Goal: Task Accomplishment & Management: Manage account settings

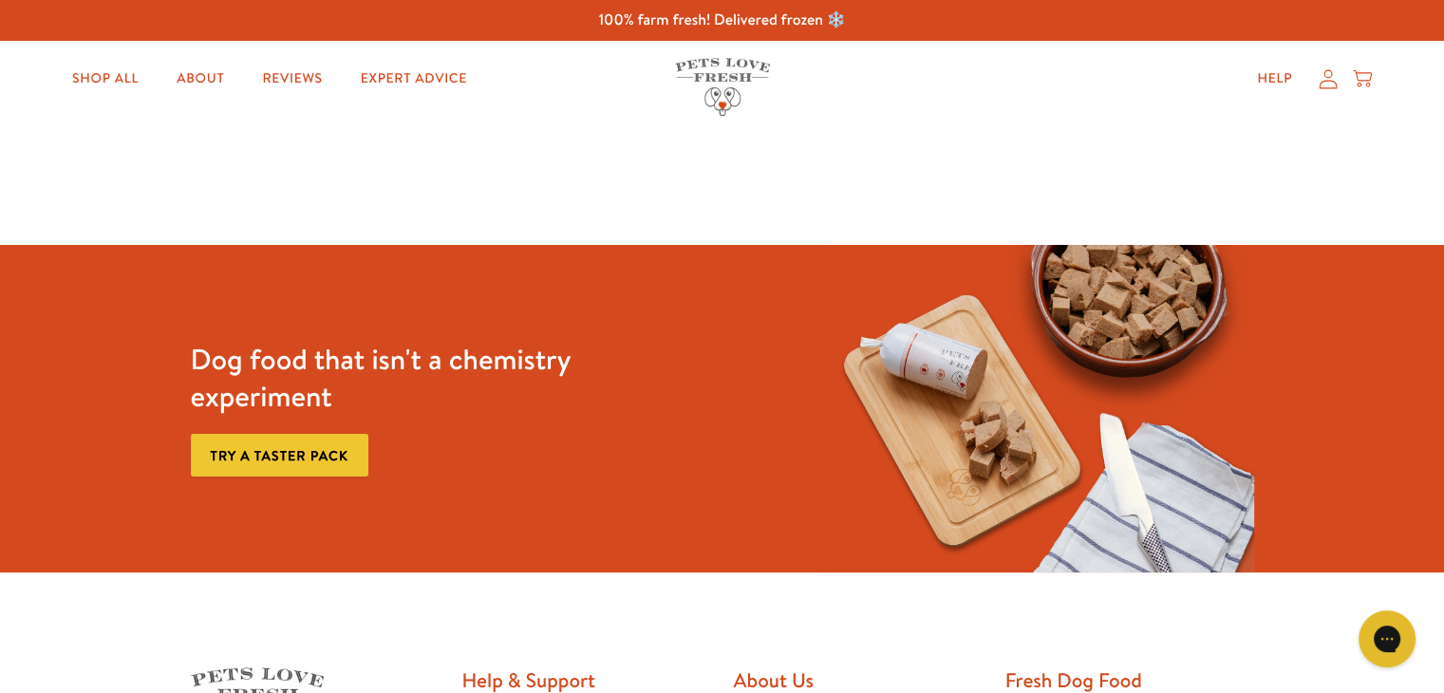
click at [1329, 75] on icon at bounding box center [1327, 79] width 19 height 20
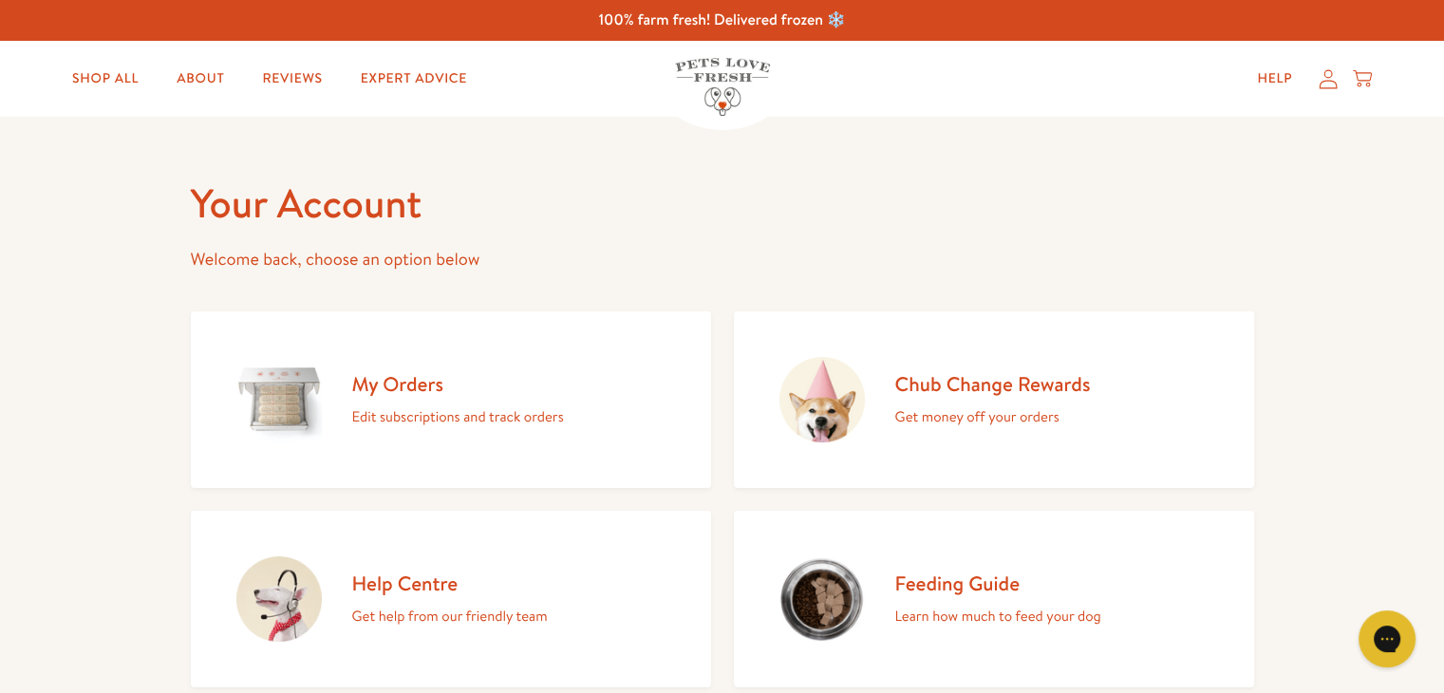
click at [405, 382] on h2 "My Orders" at bounding box center [458, 384] width 212 height 26
